Goal: Navigation & Orientation: Find specific page/section

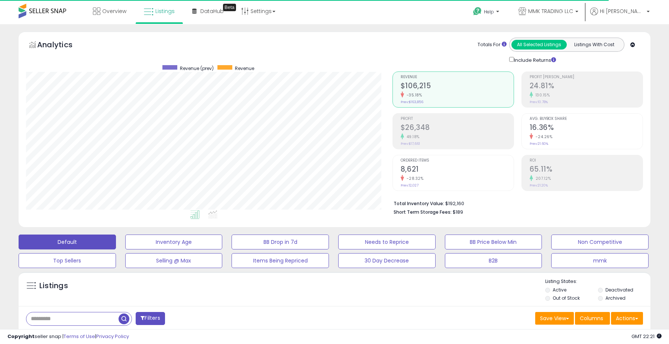
scroll to position [152, 366]
click at [151, 14] on icon at bounding box center [149, 12] width 10 height 10
click at [164, 16] on link "Listings" at bounding box center [159, 11] width 42 height 22
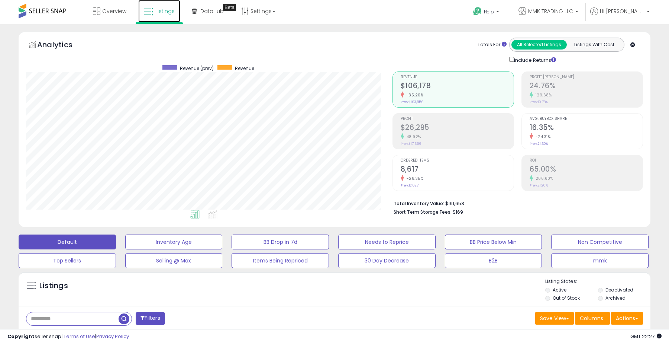
click at [161, 15] on link "Listings" at bounding box center [159, 11] width 42 height 22
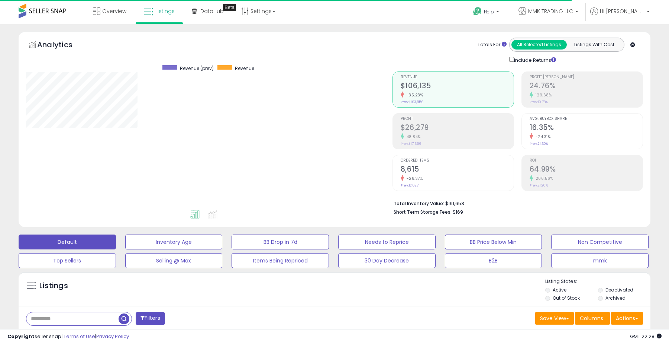
scroll to position [152, 366]
